Goal: Obtain resource: Download file/media

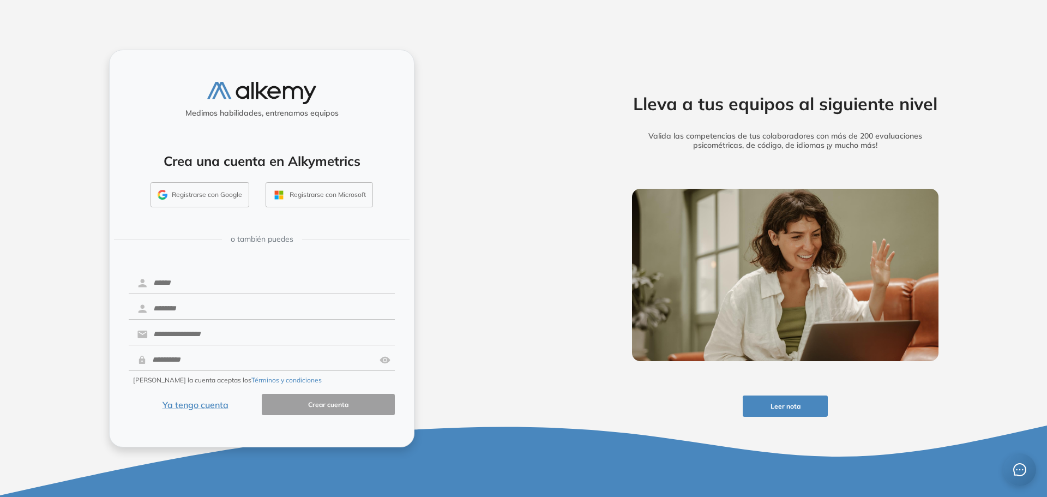
click at [206, 406] on button "Ya tengo cuenta" at bounding box center [195, 404] width 133 height 21
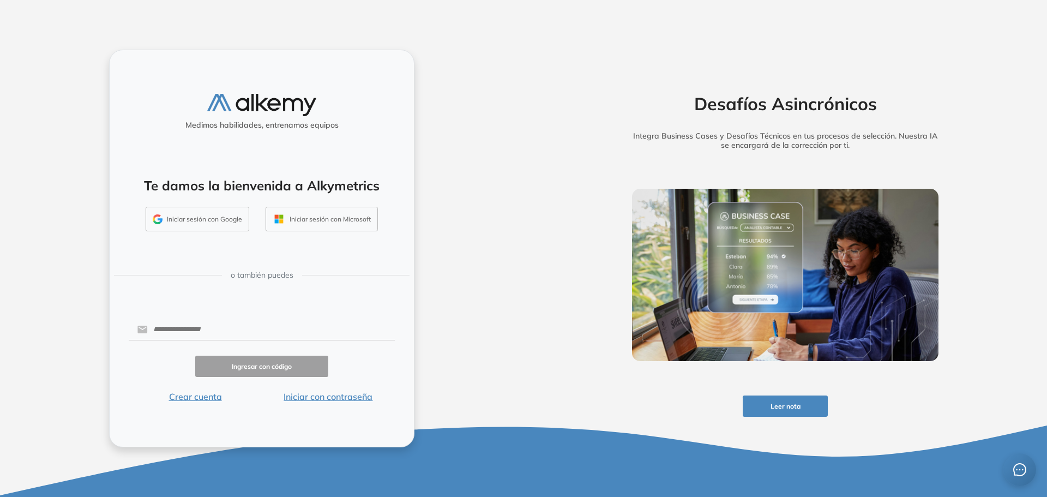
click at [329, 397] on button "Iniciar con contraseña" at bounding box center [328, 396] width 133 height 13
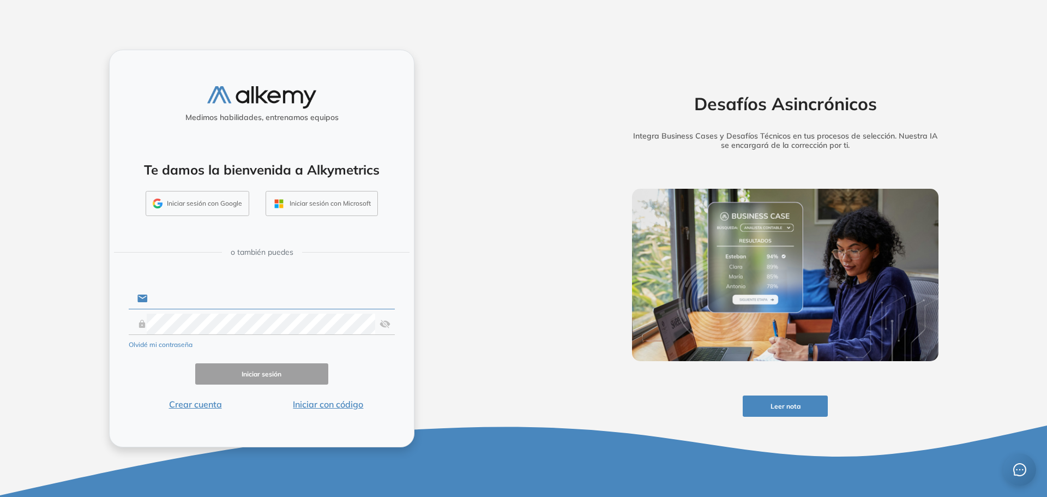
click at [209, 299] on input "text" at bounding box center [271, 298] width 247 height 21
type input "**********"
click at [272, 368] on button "Iniciar sesión" at bounding box center [261, 373] width 133 height 21
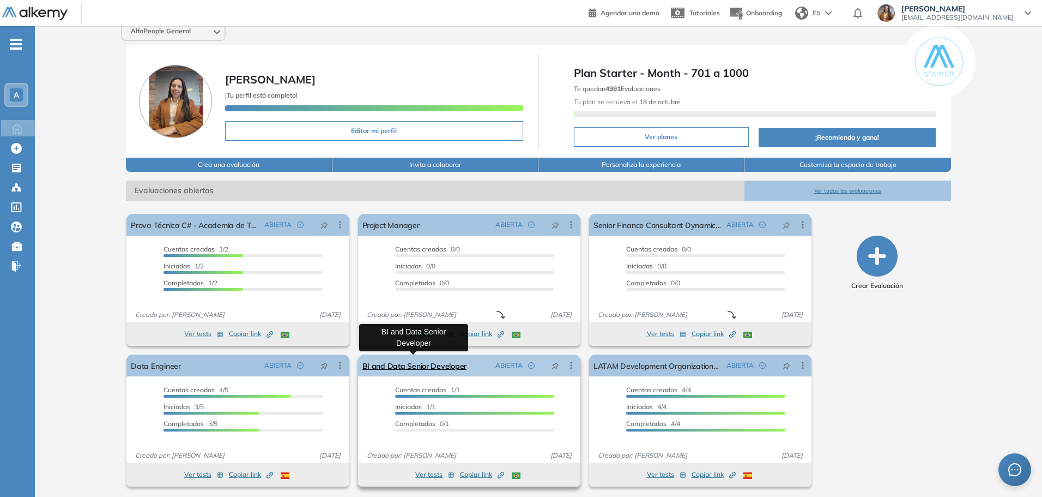
scroll to position [12, 0]
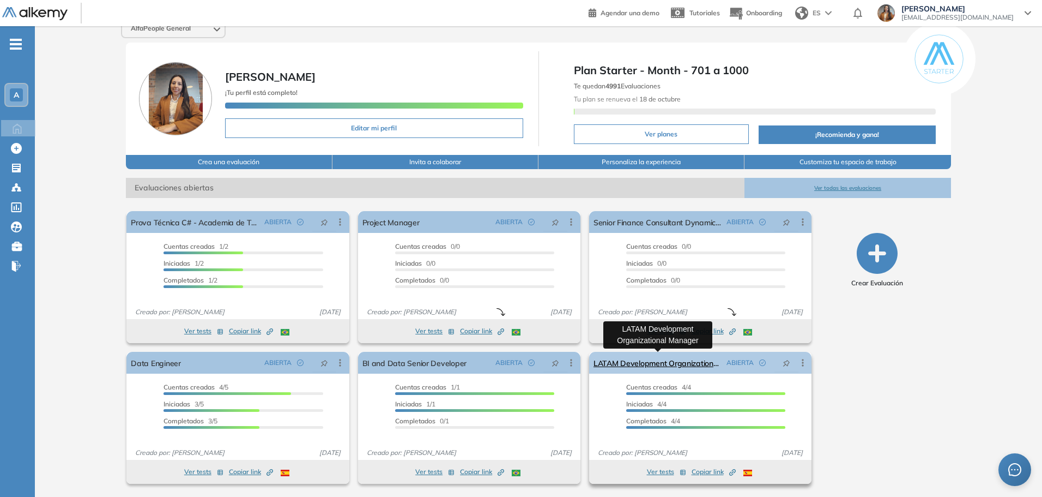
click at [652, 364] on link "LATAM Development Organizational Manager" at bounding box center [658, 363] width 129 height 22
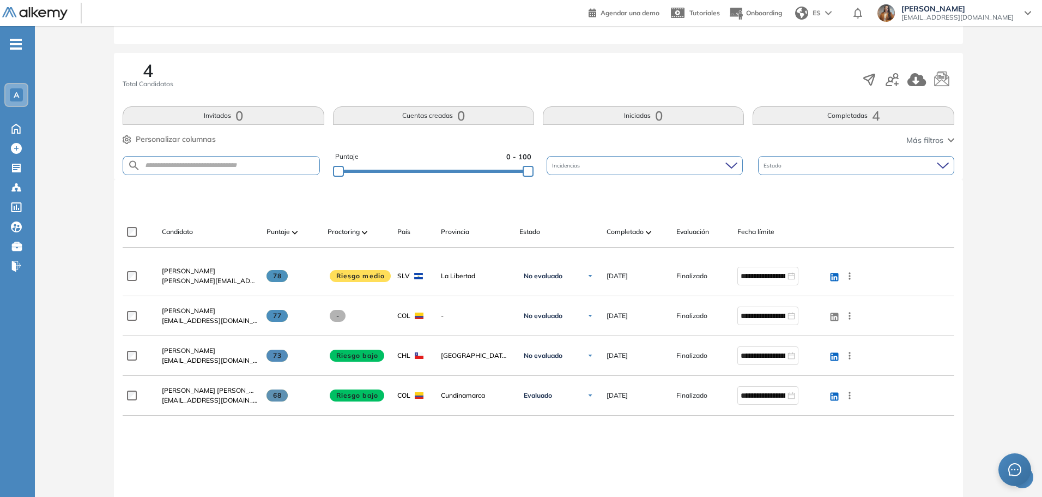
scroll to position [164, 0]
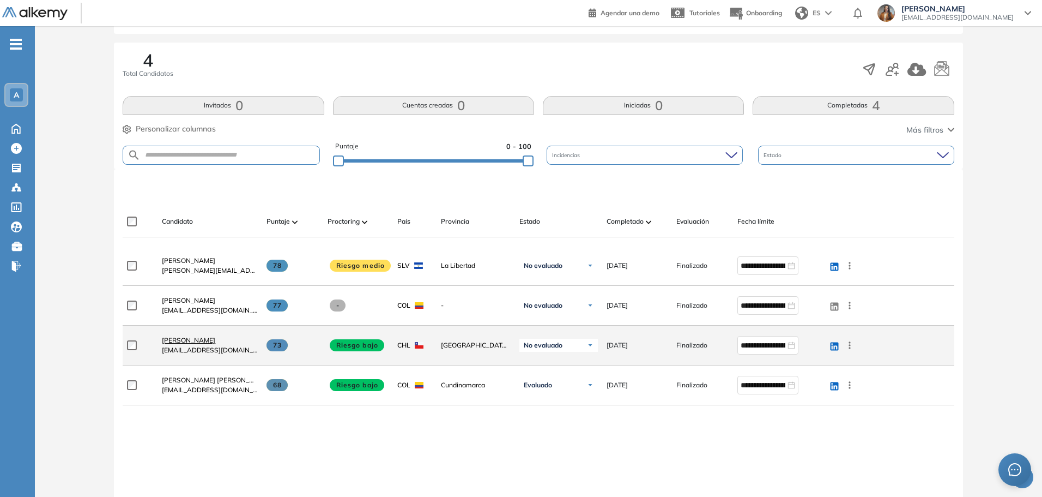
click at [177, 337] on span "Nhora Suarez" at bounding box center [188, 340] width 53 height 8
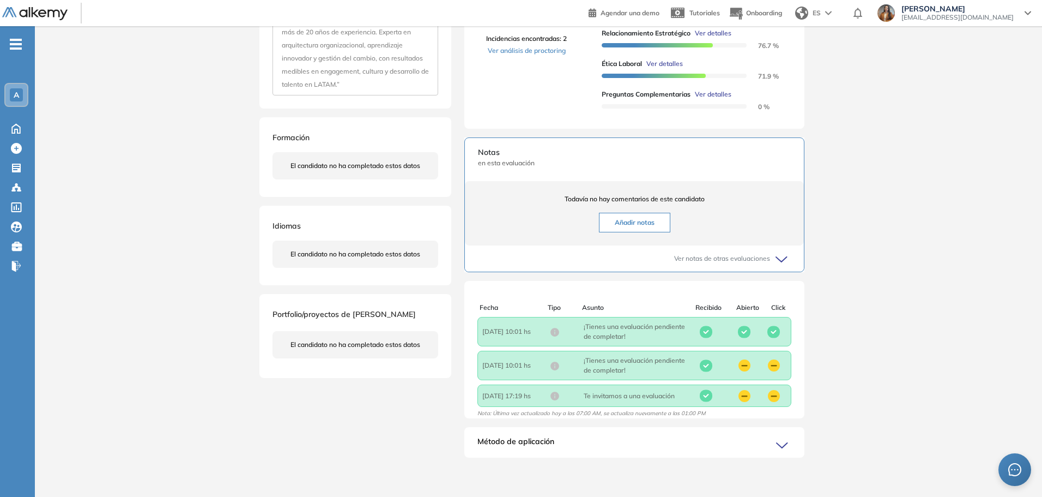
scroll to position [88, 0]
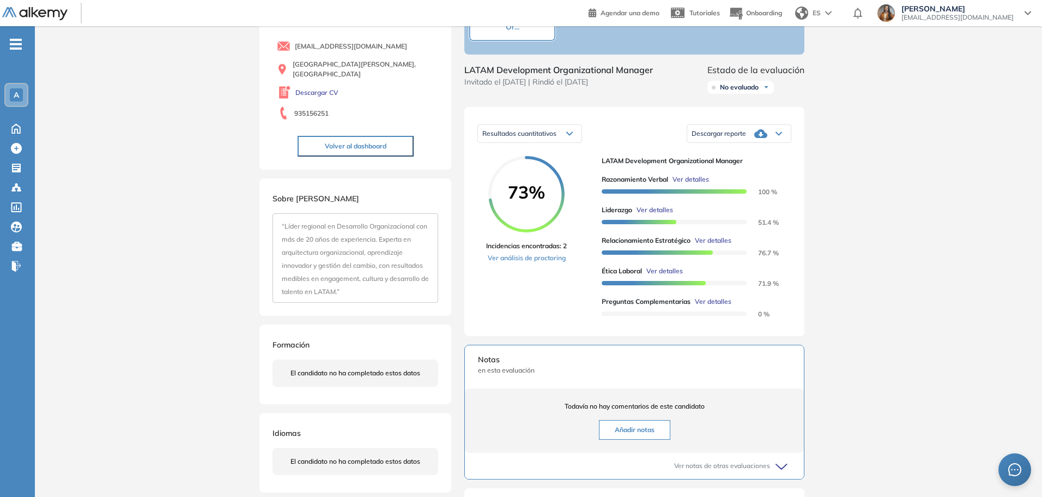
click at [752, 142] on div "Descargar reporte" at bounding box center [739, 134] width 104 height 22
click at [741, 188] on div "Descargar informe resumido" at bounding box center [739, 178] width 102 height 20
click at [741, 184] on li "Descargar informe resumido" at bounding box center [732, 178] width 81 height 11
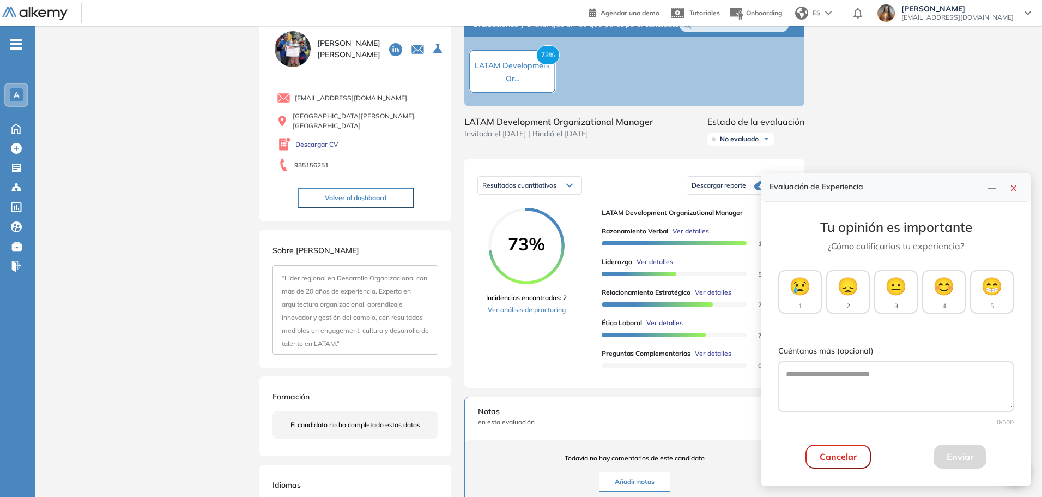
scroll to position [0, 0]
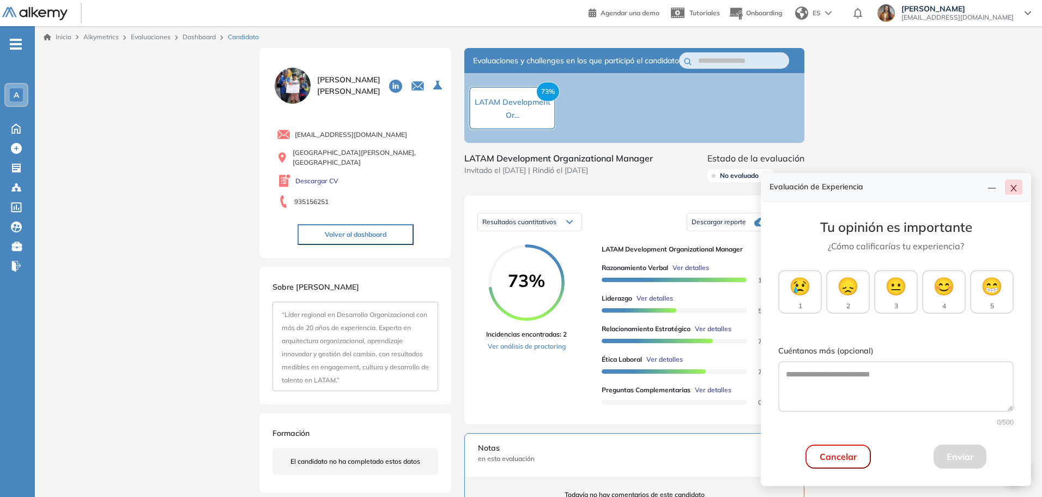
click at [1019, 189] on button "button" at bounding box center [1013, 186] width 17 height 15
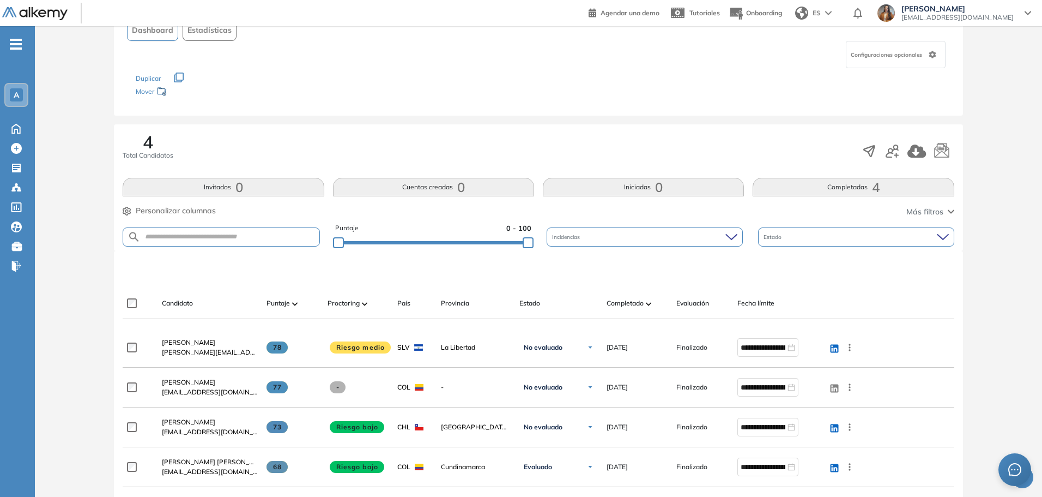
scroll to position [218, 0]
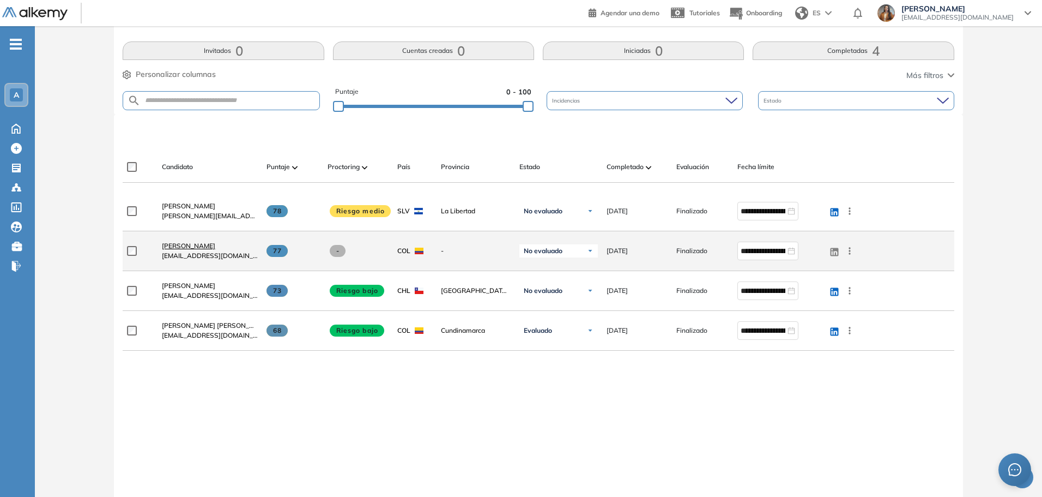
click at [190, 244] on span "Andrea Mejia" at bounding box center [188, 245] width 53 height 8
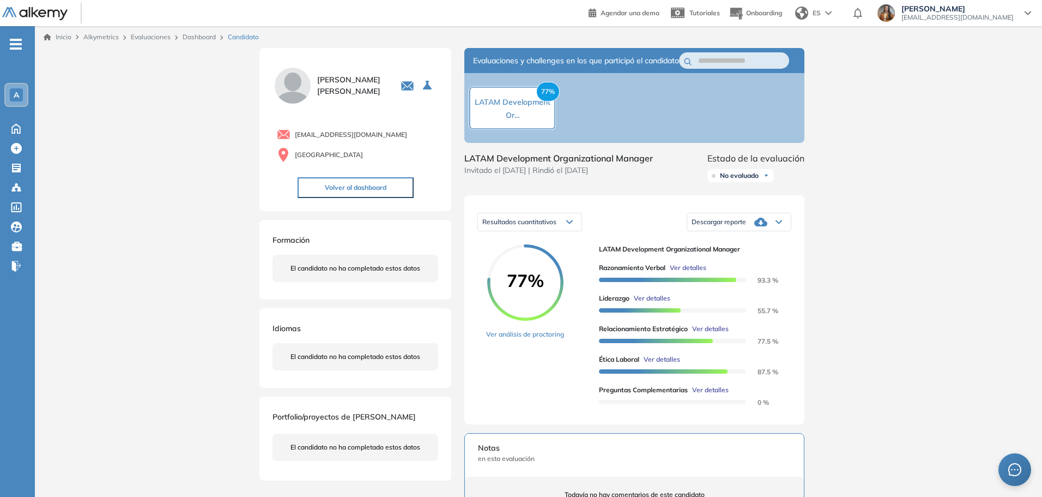
click at [394, 192] on button "Volver al dashboard" at bounding box center [356, 187] width 116 height 21
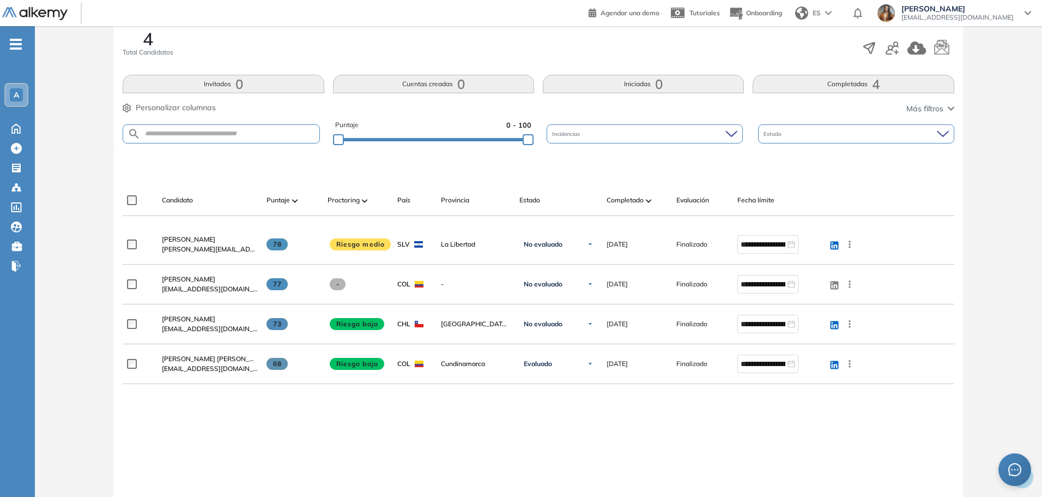
scroll to position [286, 0]
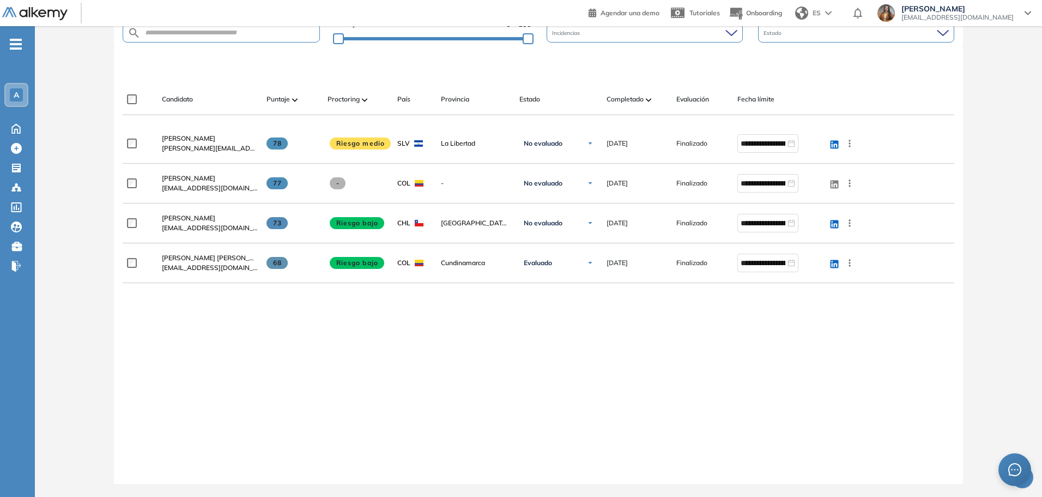
click at [591, 402] on div "**********" at bounding box center [538, 295] width 831 height 342
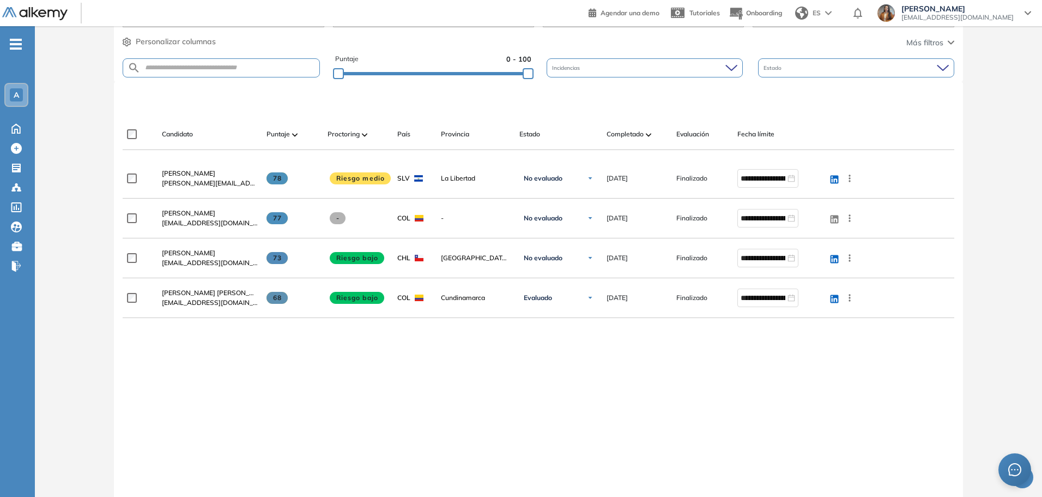
scroll to position [231, 0]
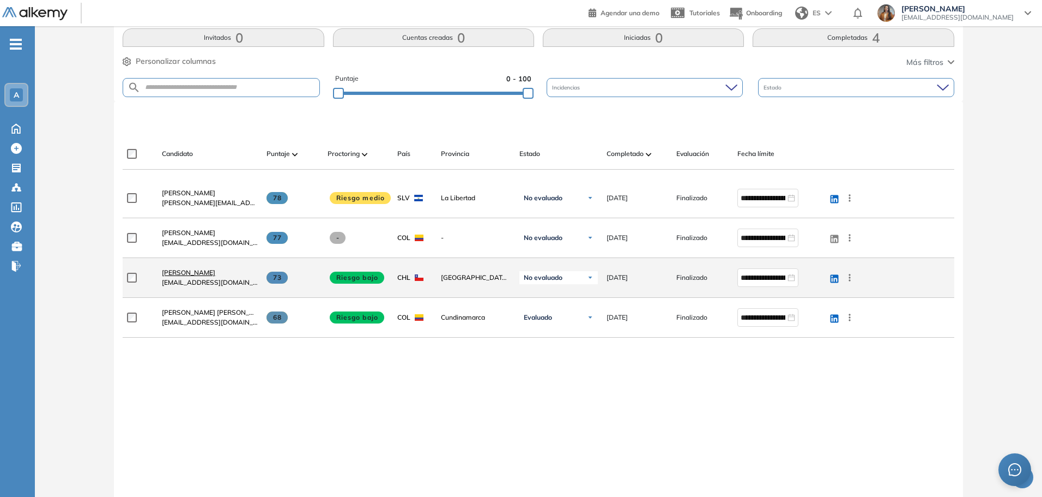
click at [196, 272] on span "Nhora Suarez" at bounding box center [188, 272] width 53 height 8
